Goal: Task Accomplishment & Management: Manage account settings

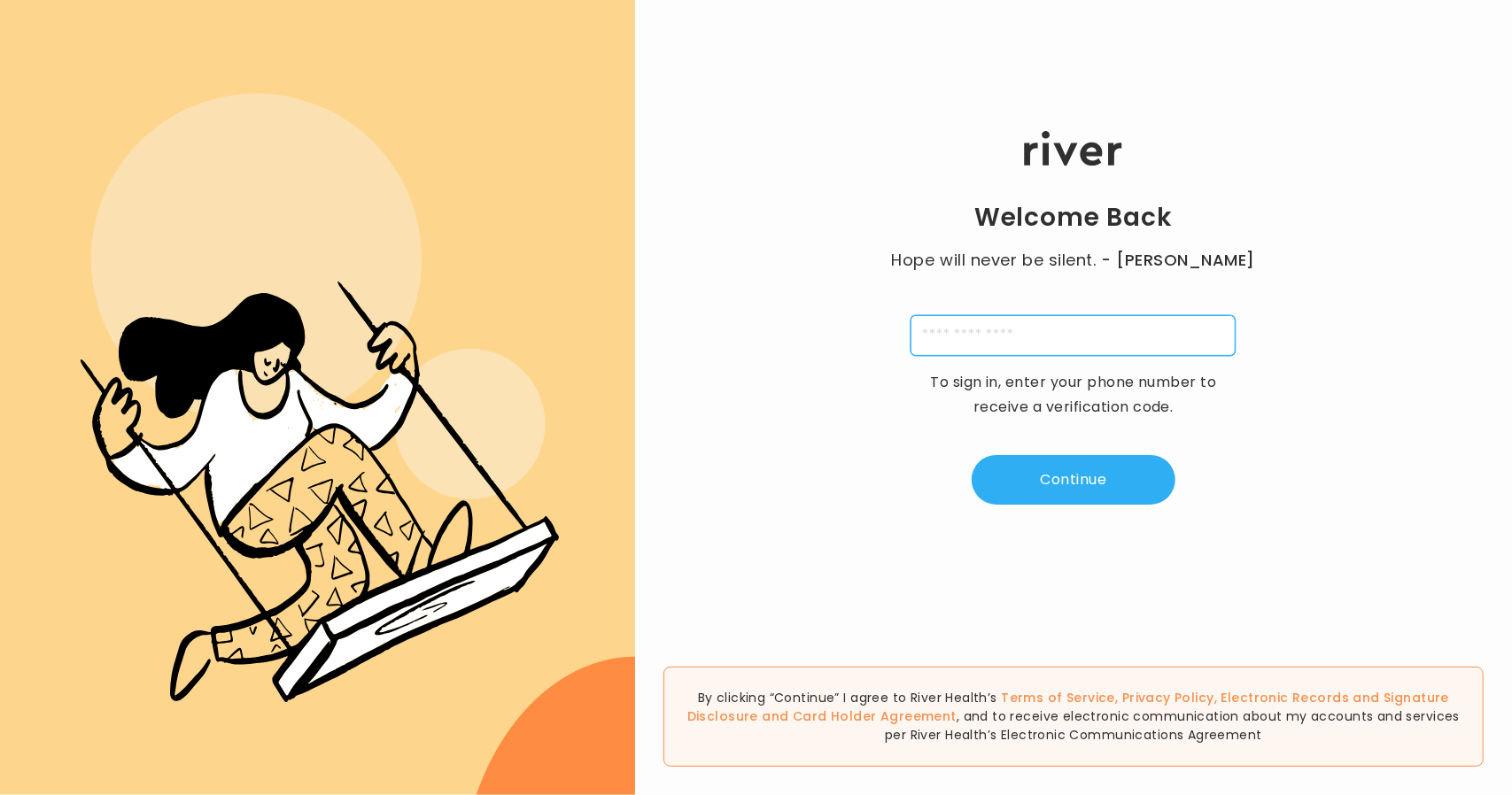
click at [1065, 335] on input "tel" at bounding box center [1072, 335] width 325 height 41
type input "**********"
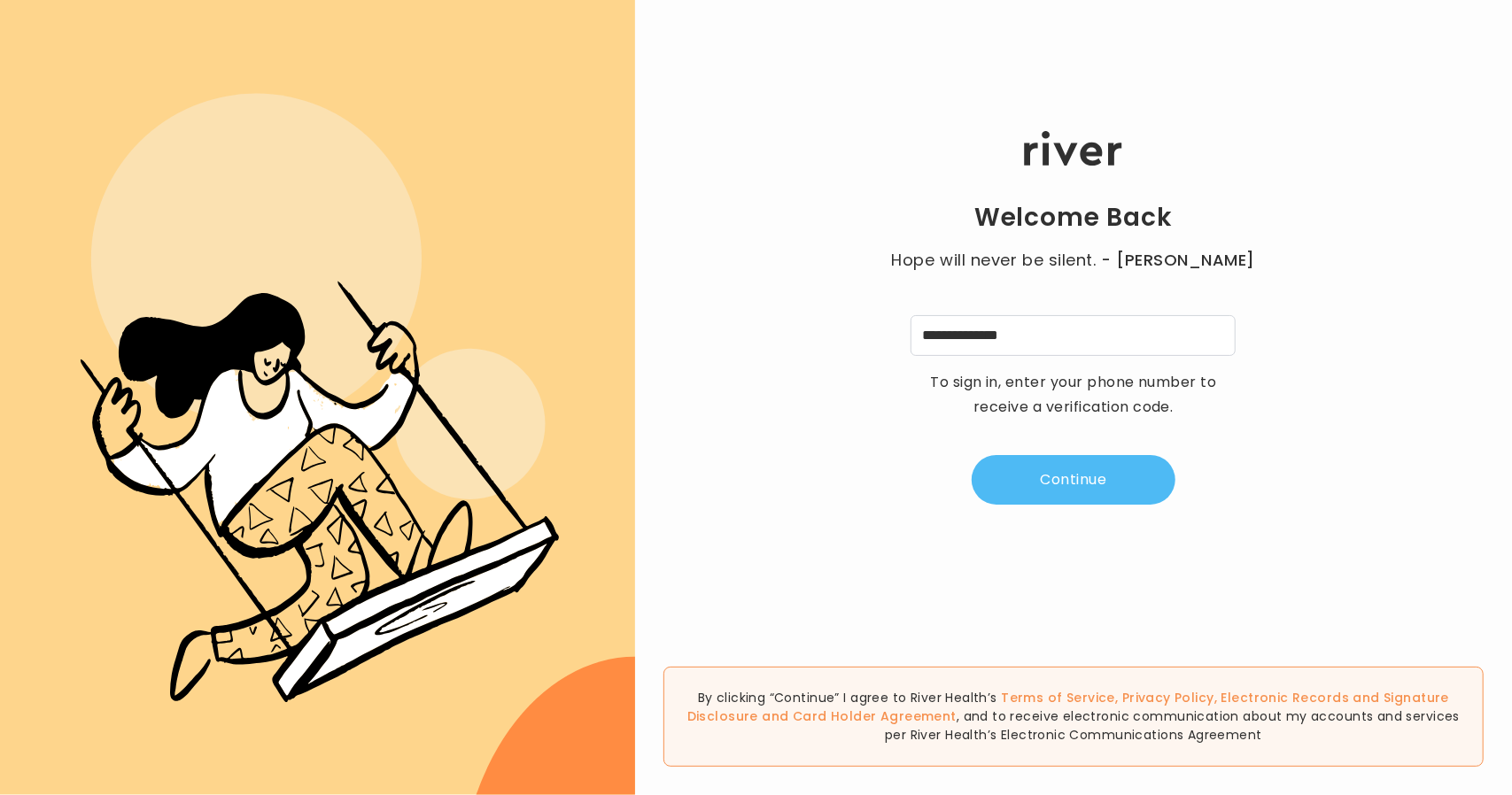
click at [1024, 476] on button "Continue" at bounding box center [1073, 480] width 204 height 49
type input "*"
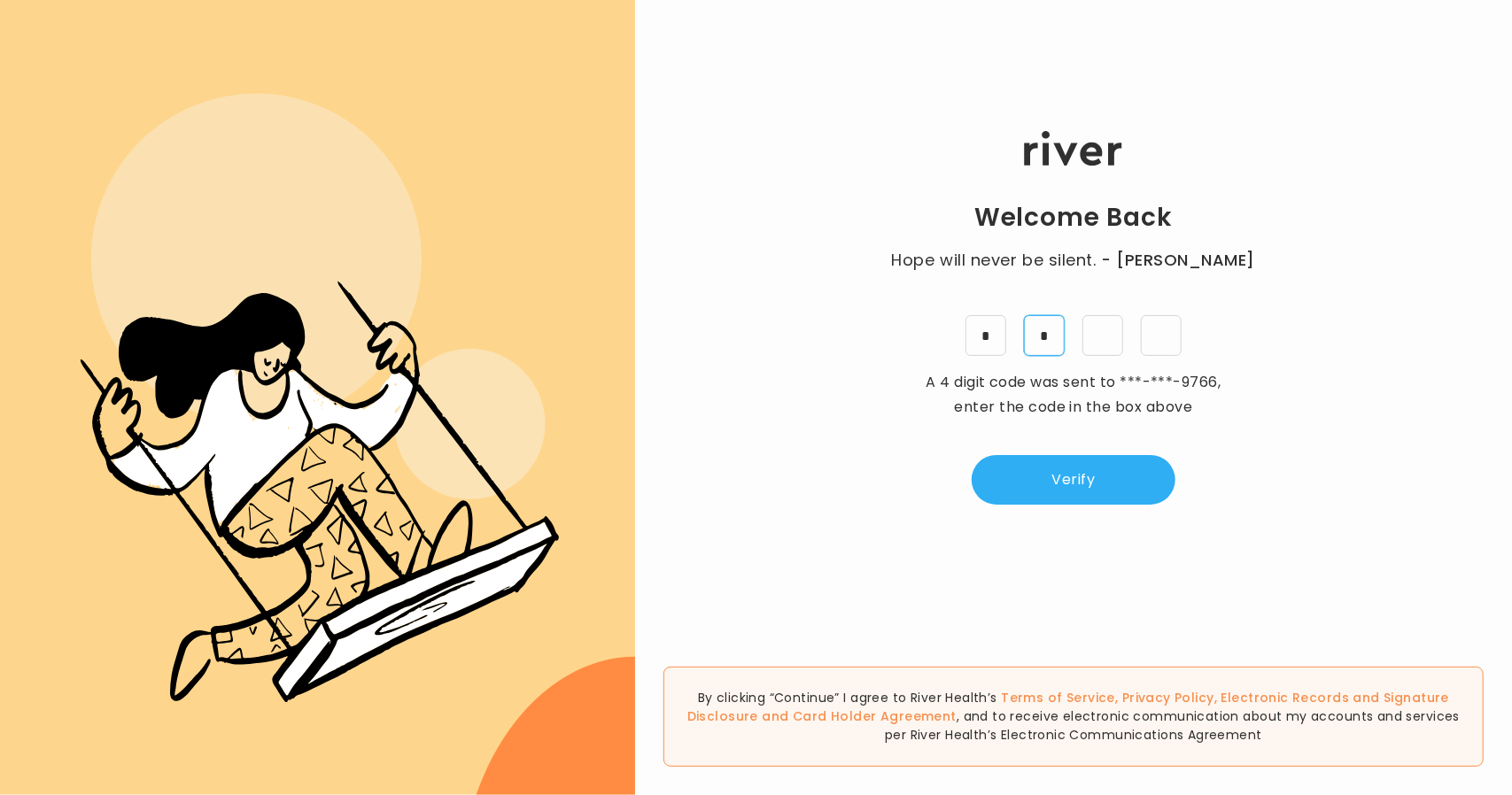
type input "*"
click at [1097, 488] on button "Verify" at bounding box center [1073, 480] width 204 height 49
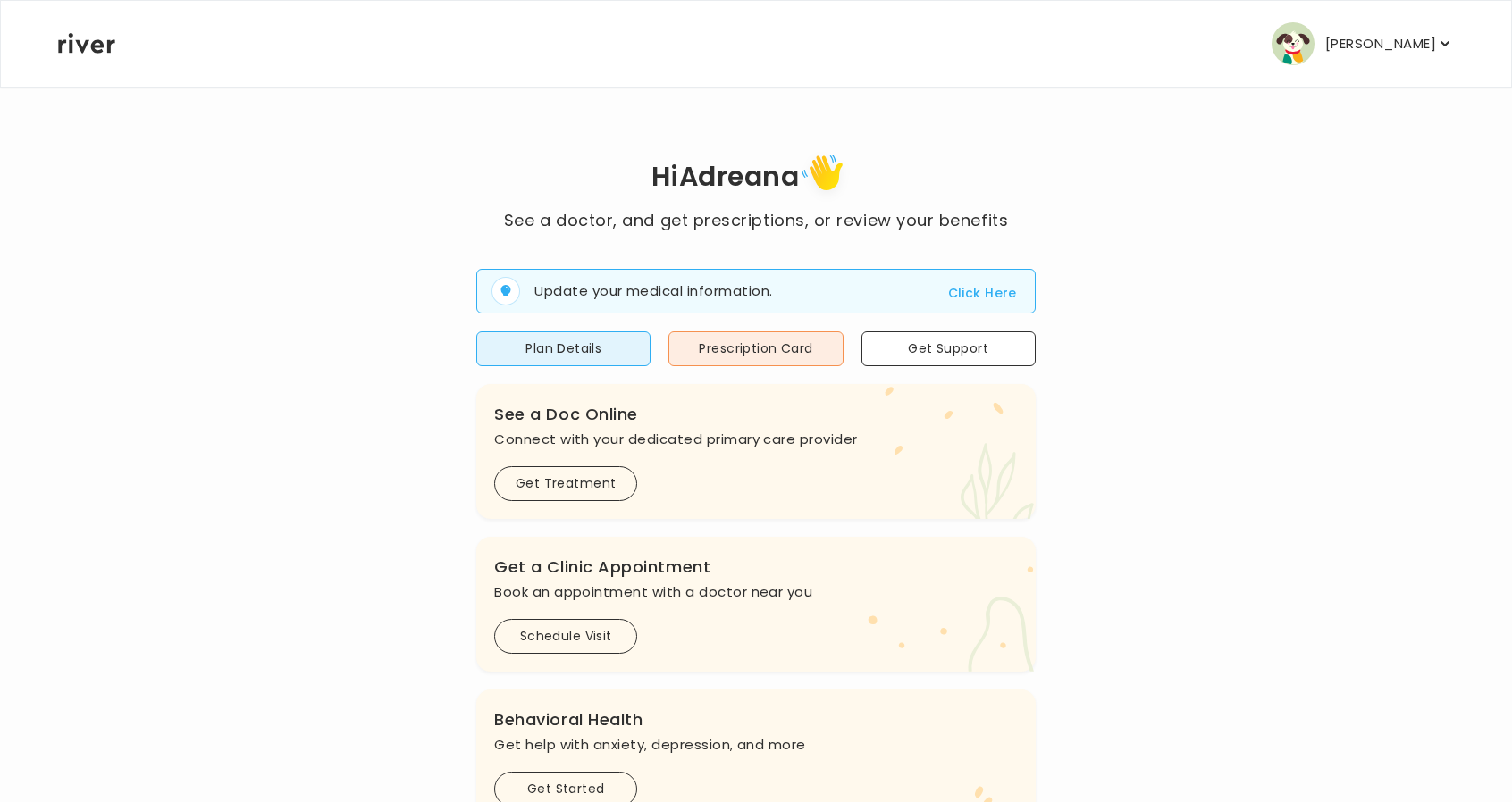
click at [1401, 41] on p "[PERSON_NAME]" at bounding box center [1380, 44] width 111 height 25
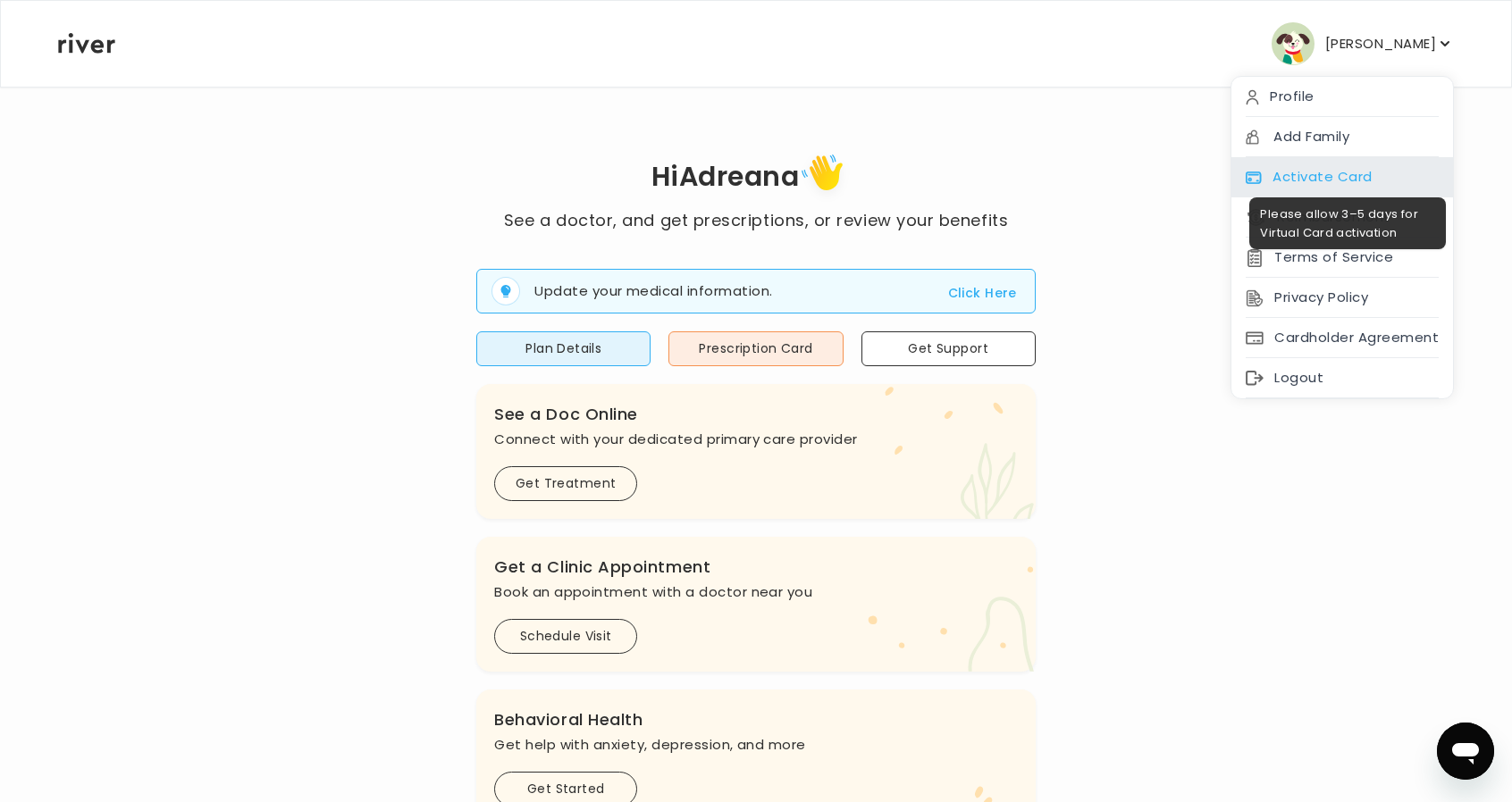
click at [1324, 180] on div "Activate Card" at bounding box center [1342, 177] width 222 height 40
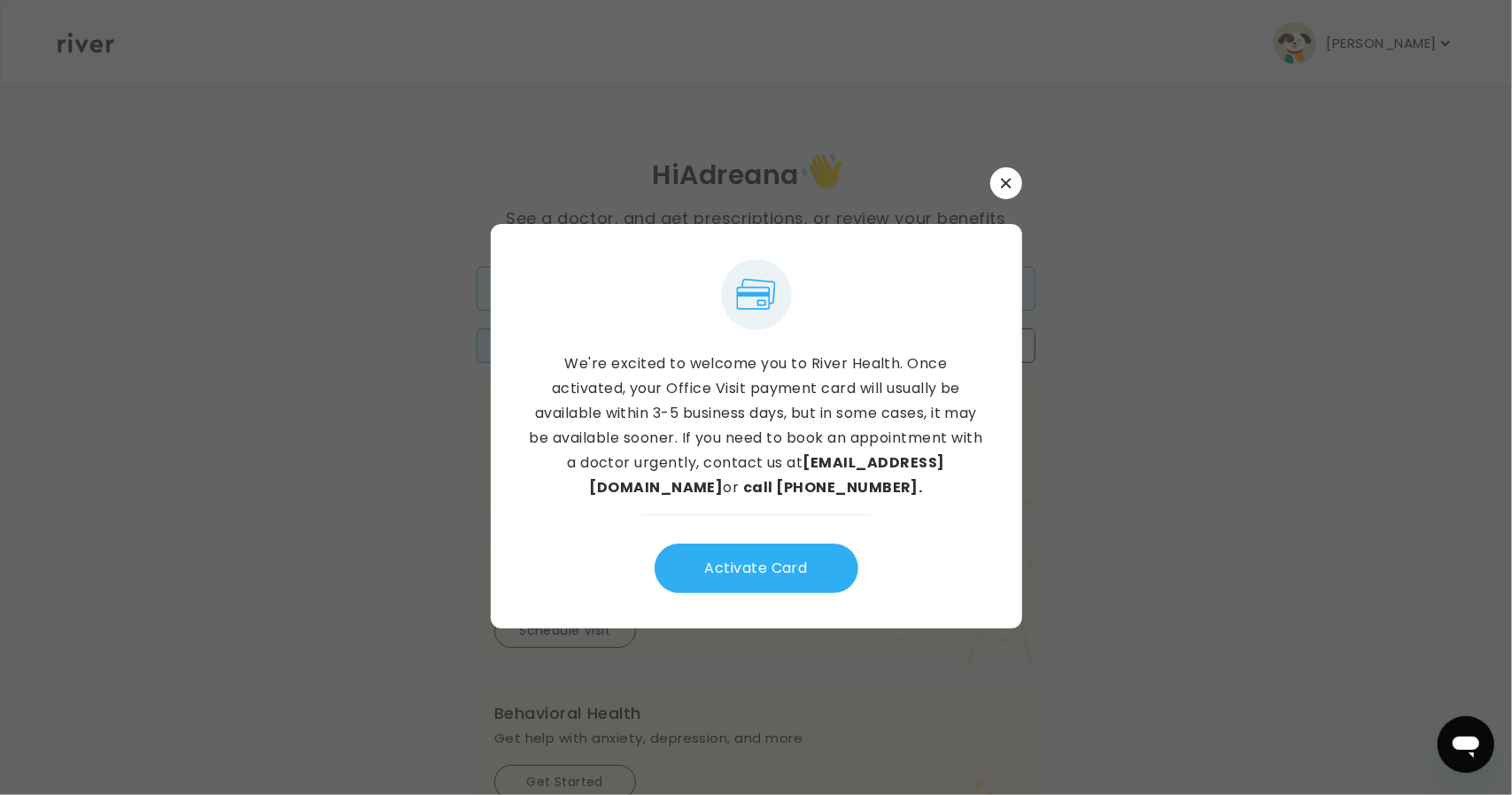
click at [1012, 179] on button "button" at bounding box center [1005, 183] width 32 height 32
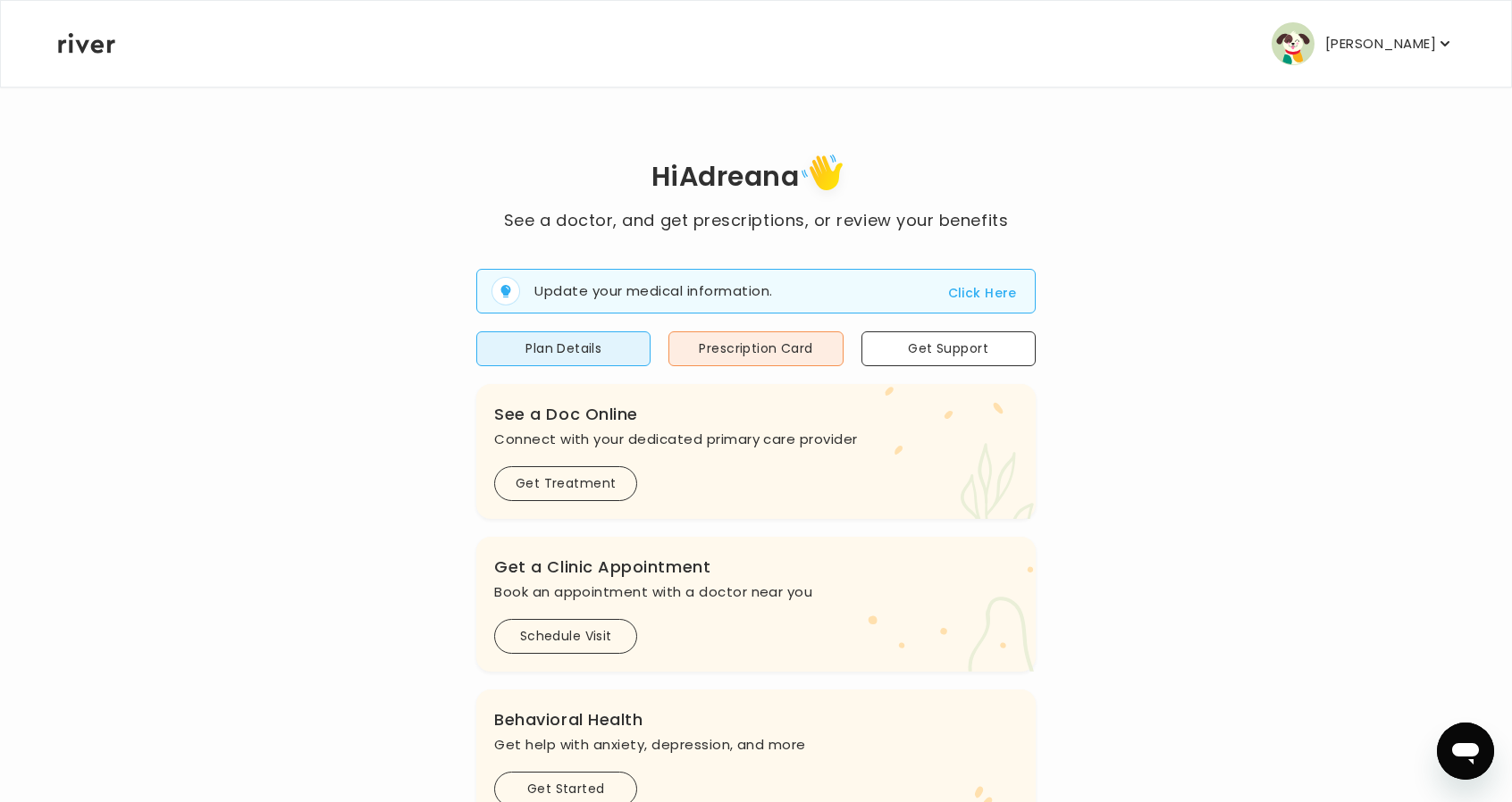
click at [1357, 44] on p "[PERSON_NAME]" at bounding box center [1380, 44] width 111 height 25
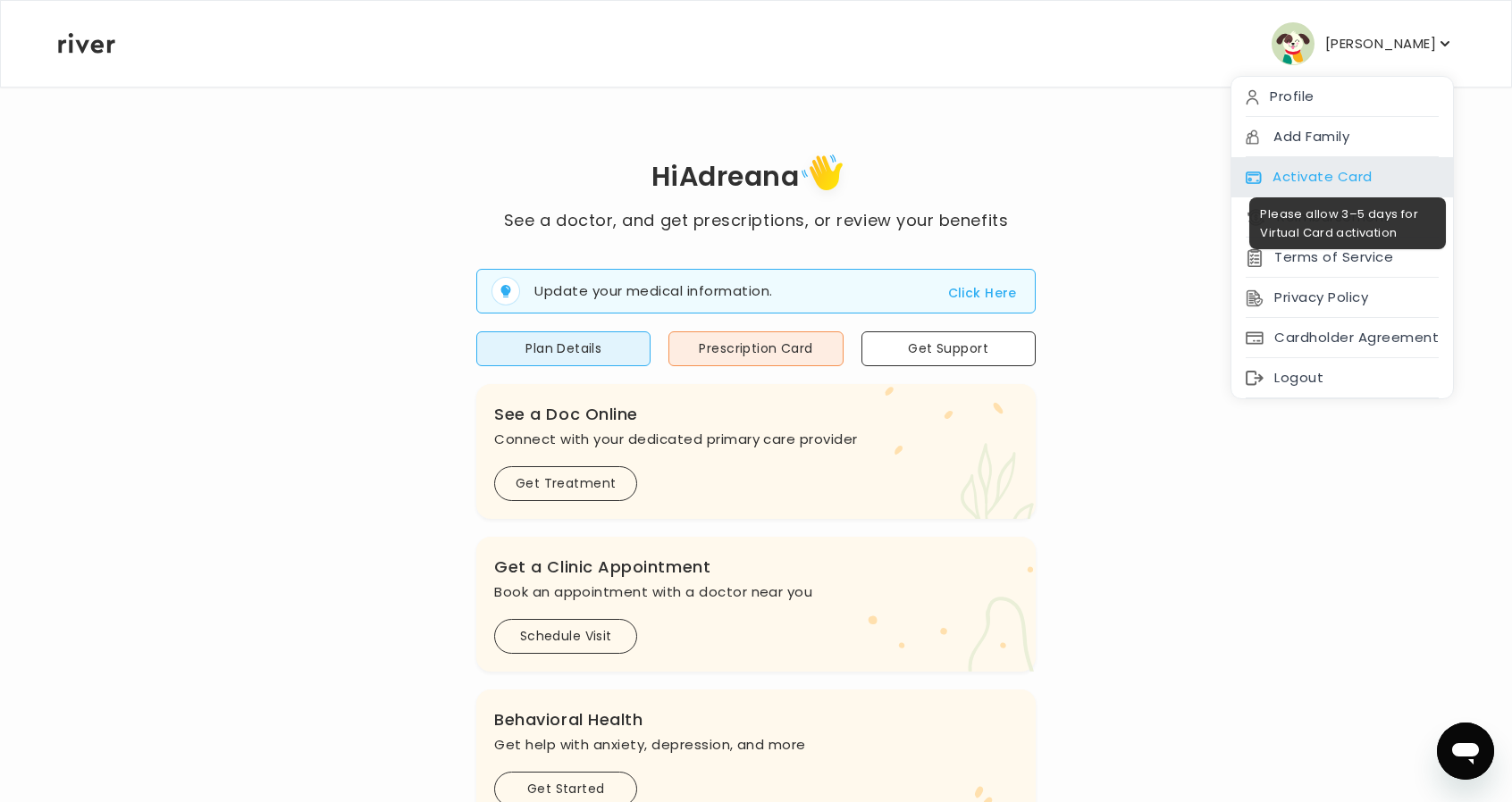
click at [1349, 176] on div "Activate Card" at bounding box center [1342, 177] width 222 height 40
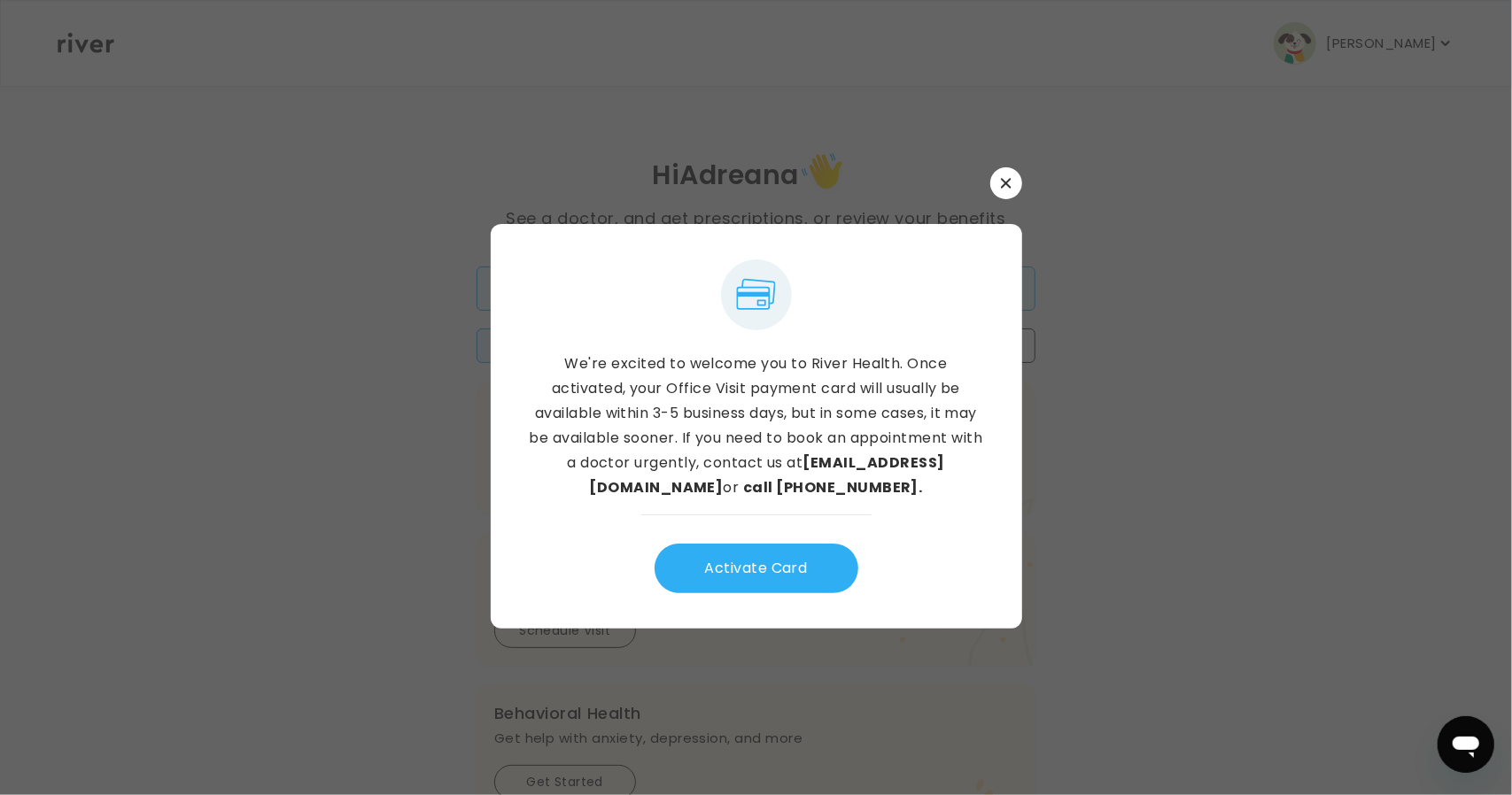
click at [1008, 178] on icon "button" at bounding box center [1005, 183] width 11 height 11
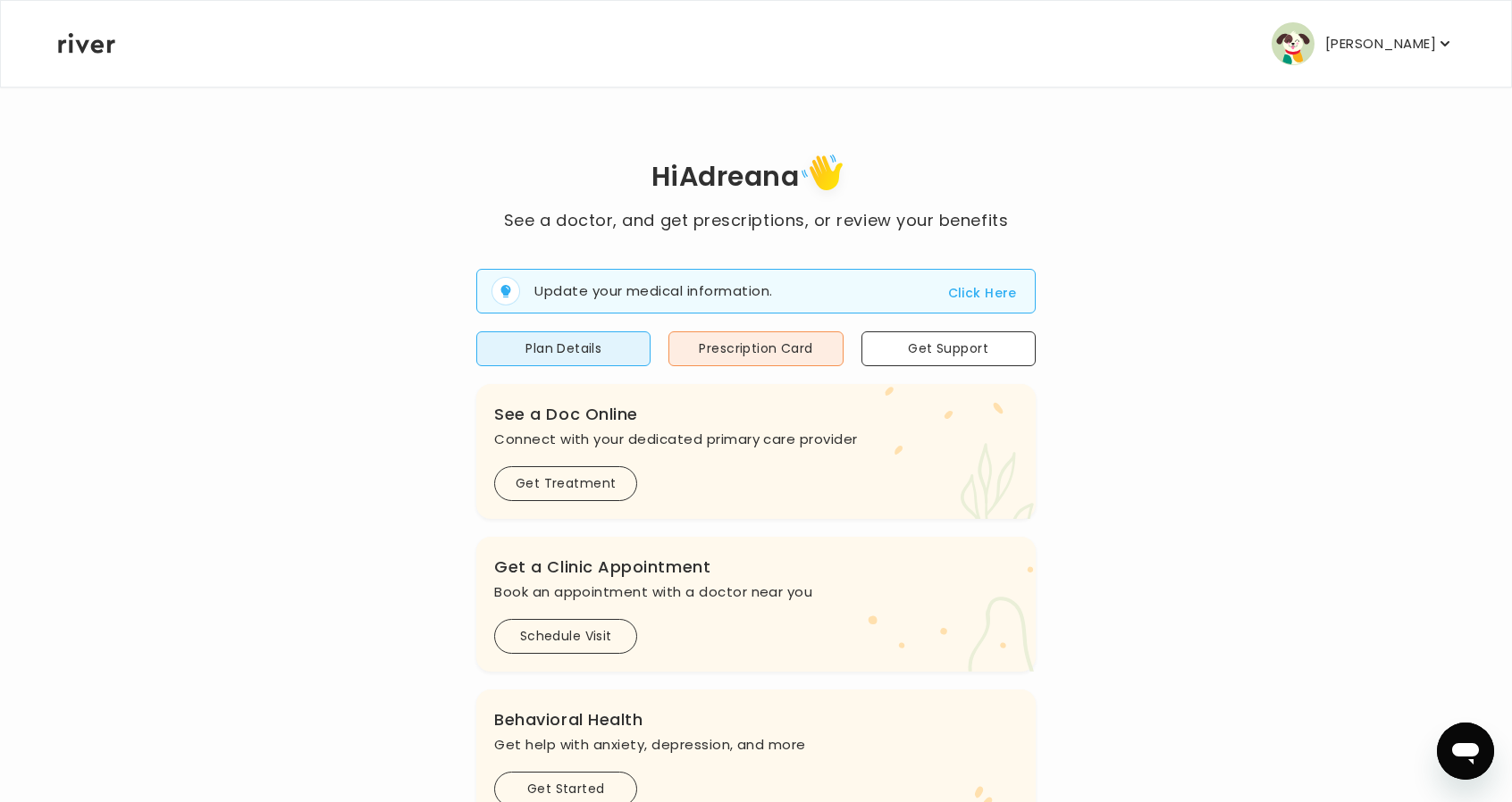
click at [1341, 24] on button "[PERSON_NAME]" at bounding box center [1362, 44] width 182 height 43
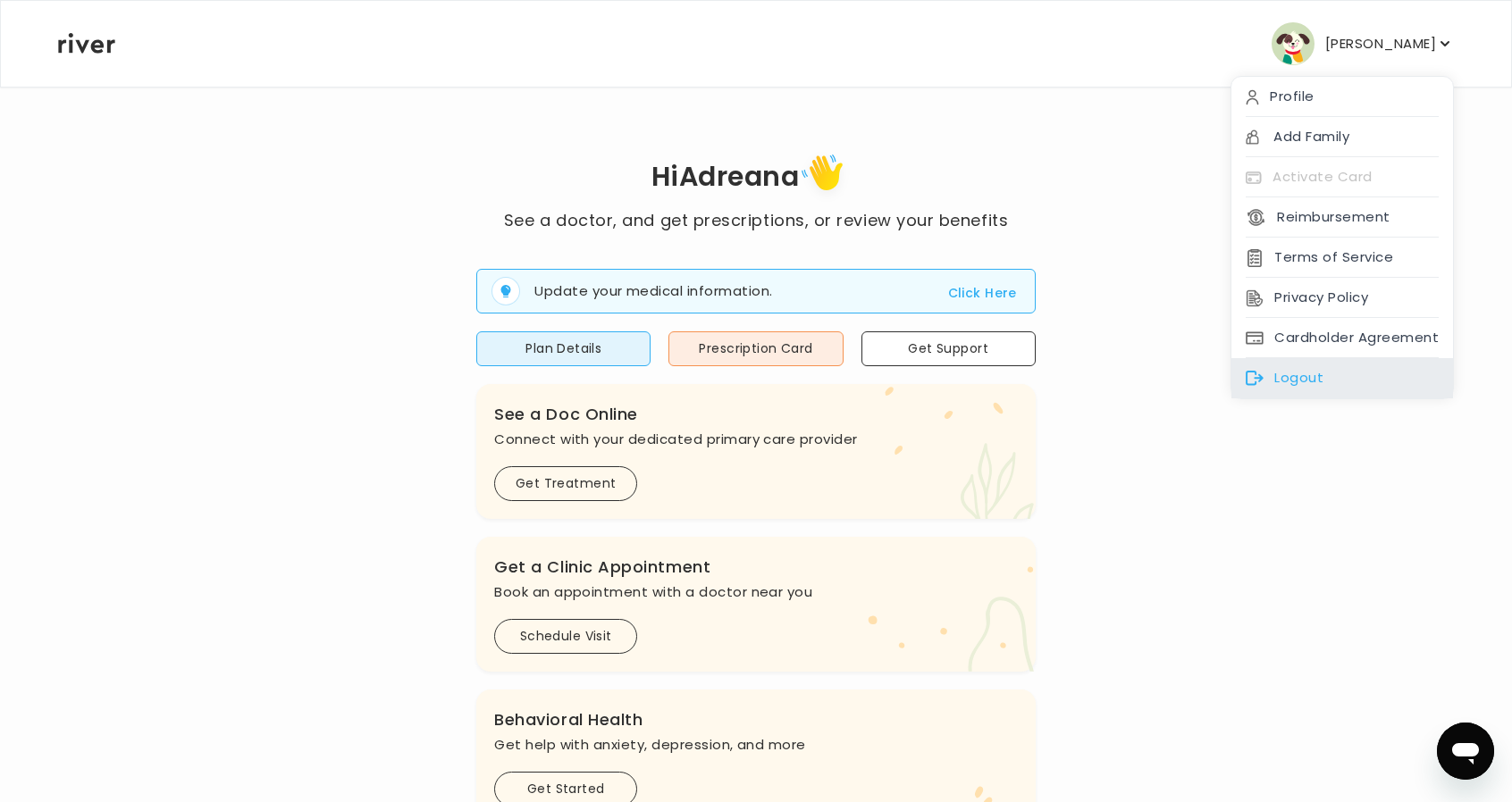
click at [1324, 378] on div "Logout" at bounding box center [1342, 378] width 222 height 40
